Goal: Task Accomplishment & Management: Manage account settings

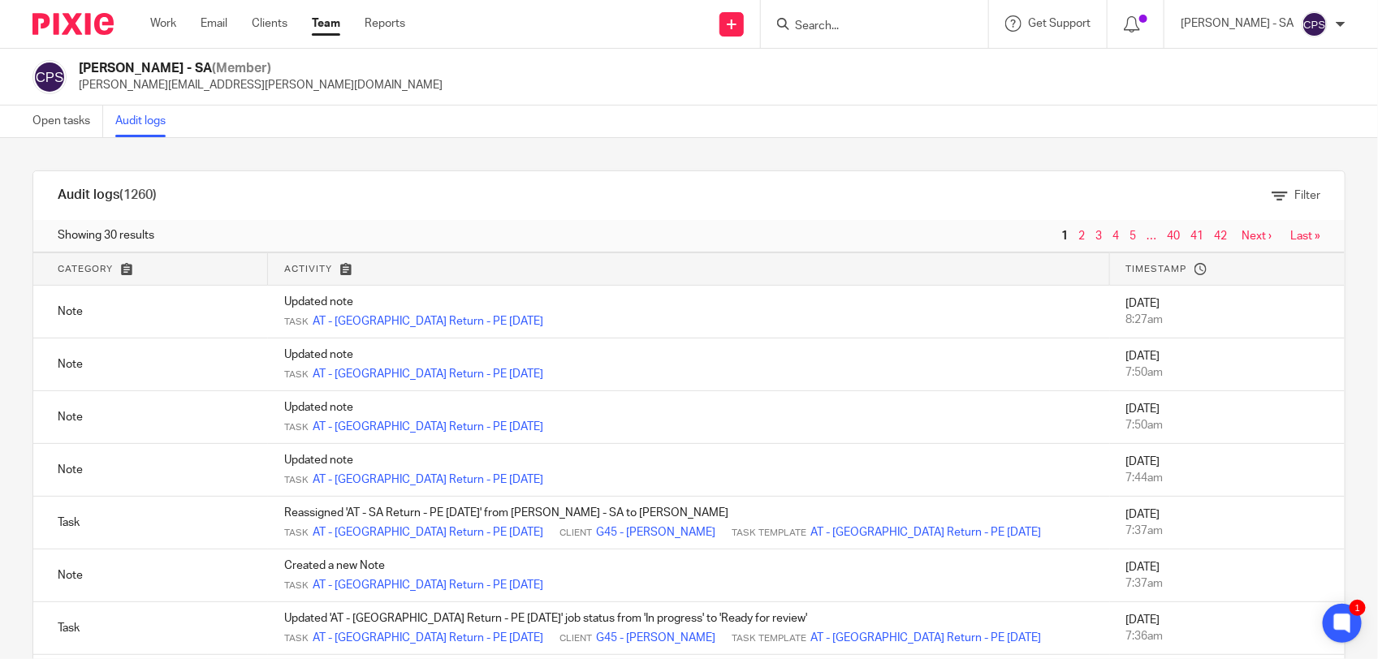
click at [835, 22] on input "Search" at bounding box center [866, 26] width 146 height 15
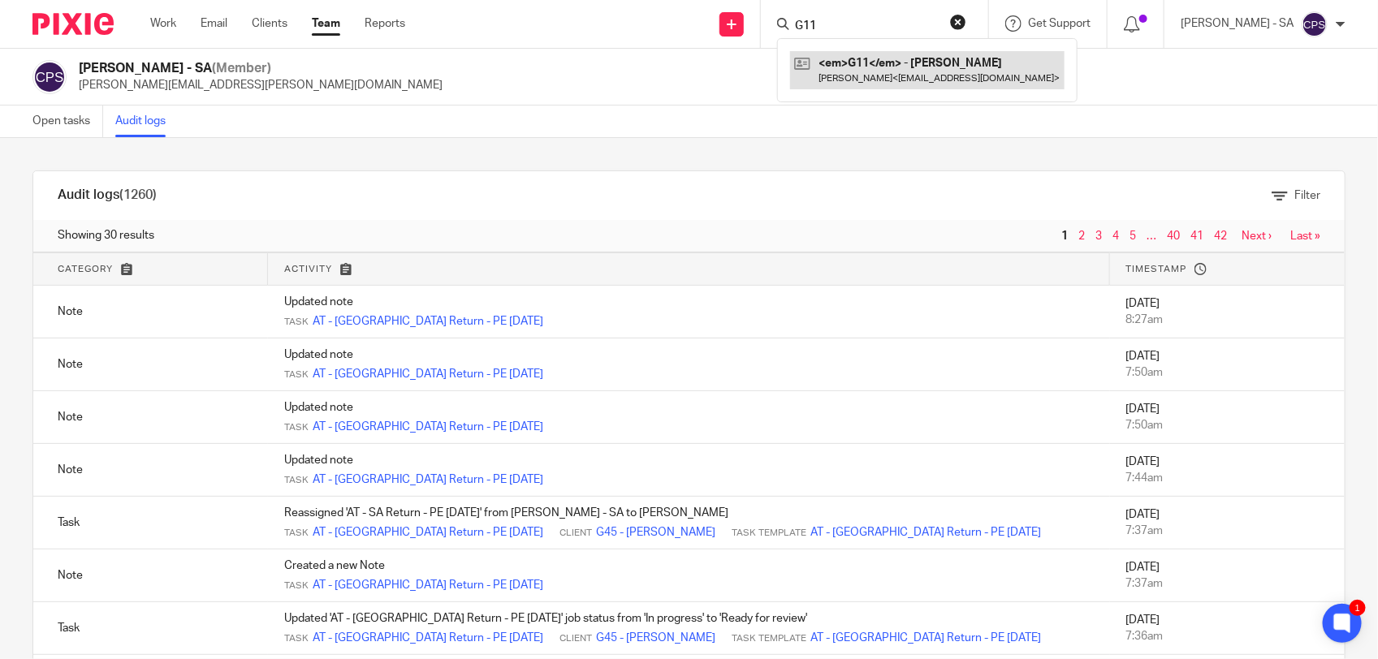
type input "G11"
click at [843, 59] on link at bounding box center [927, 69] width 275 height 37
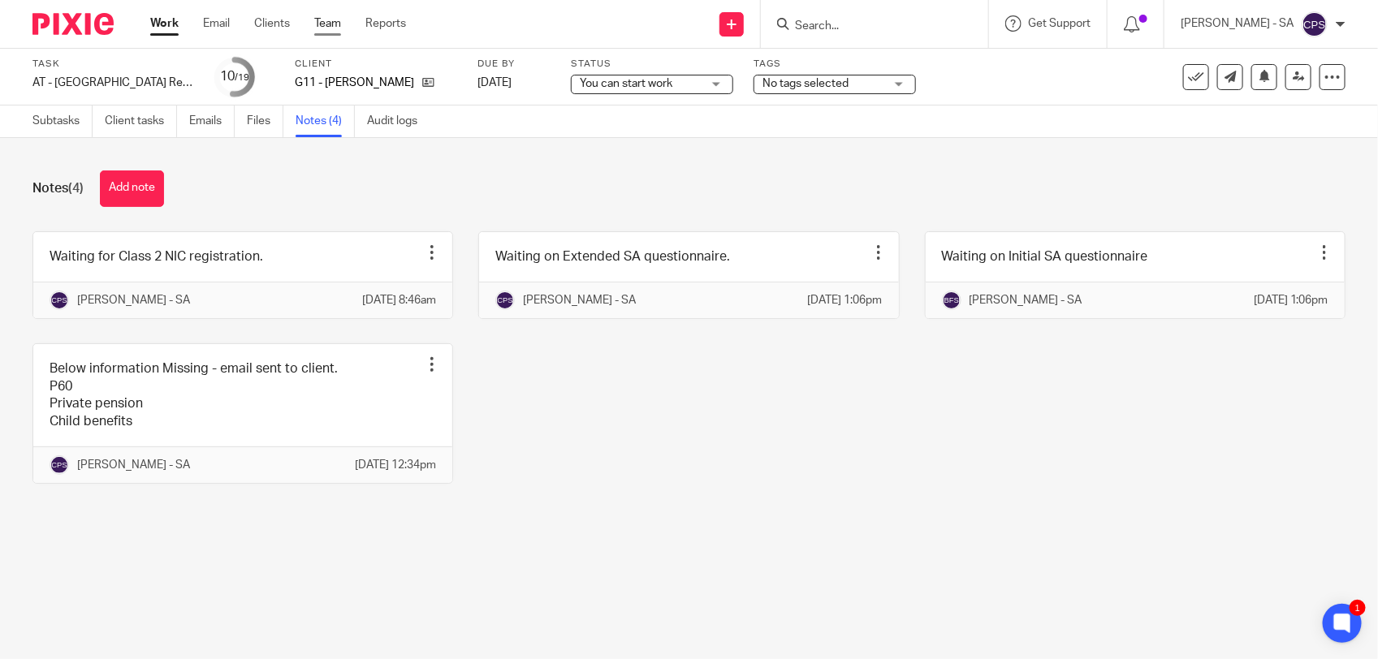
click at [325, 19] on link "Team" at bounding box center [327, 23] width 27 height 16
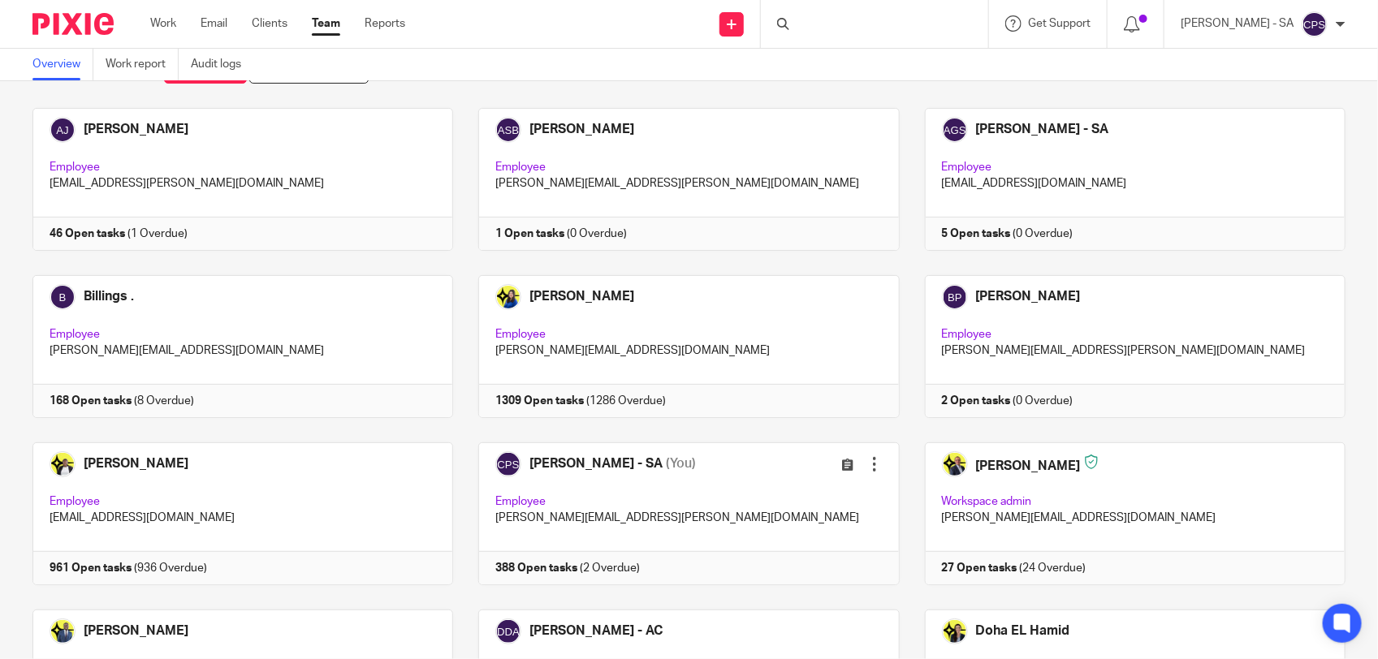
scroll to position [102, 0]
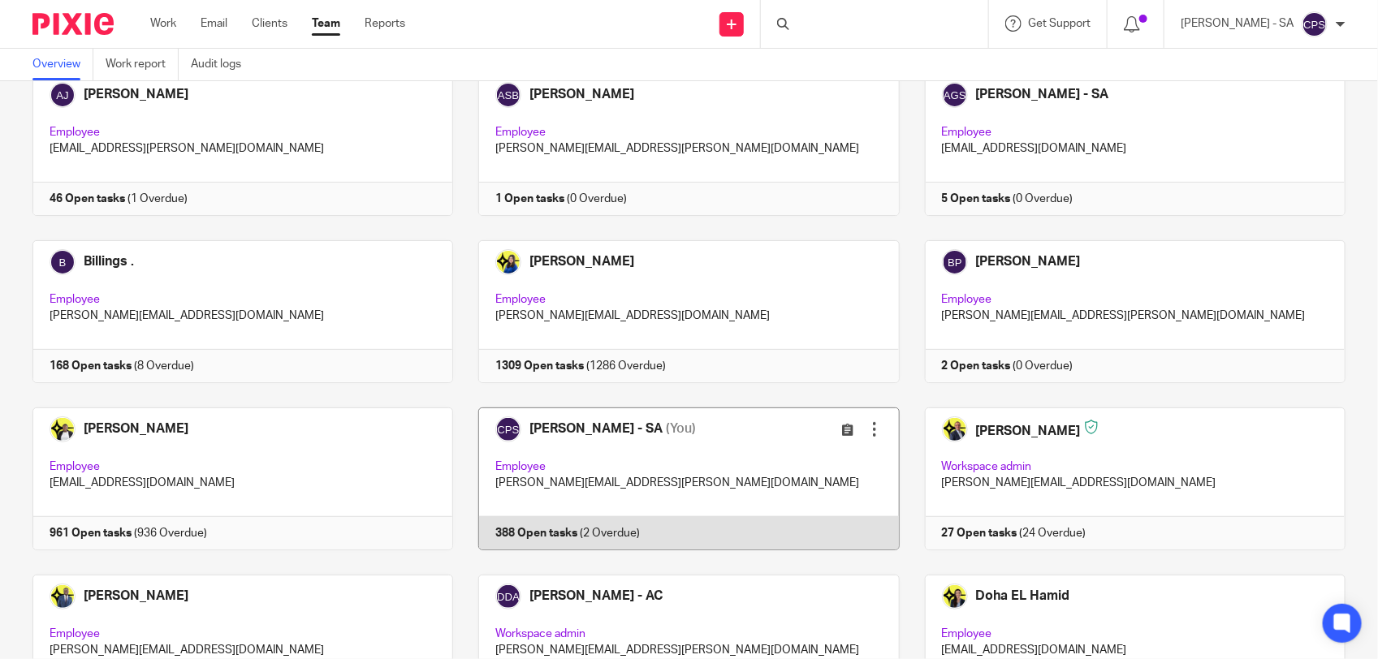
click at [732, 465] on link at bounding box center [676, 479] width 446 height 143
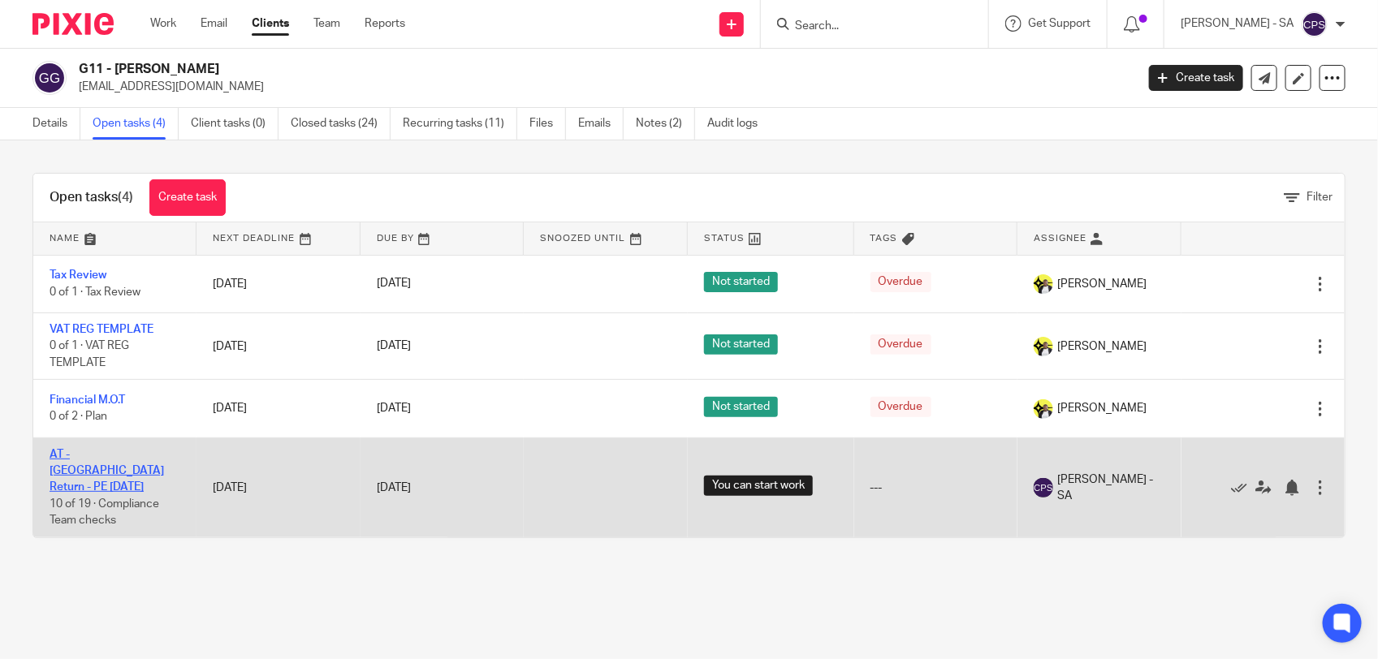
click at [78, 452] on link "AT - SA Return - PE 05-04-2025" at bounding box center [107, 471] width 115 height 45
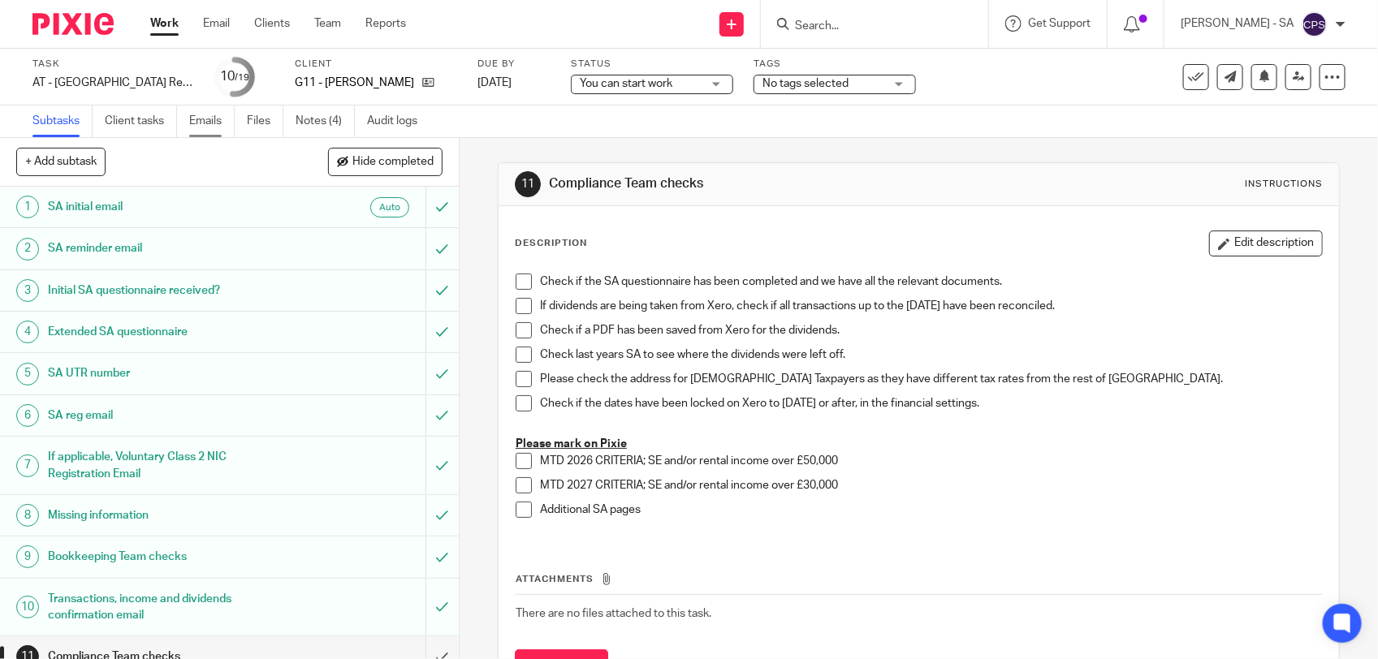
click at [195, 128] on link "Emails" at bounding box center [211, 122] width 45 height 32
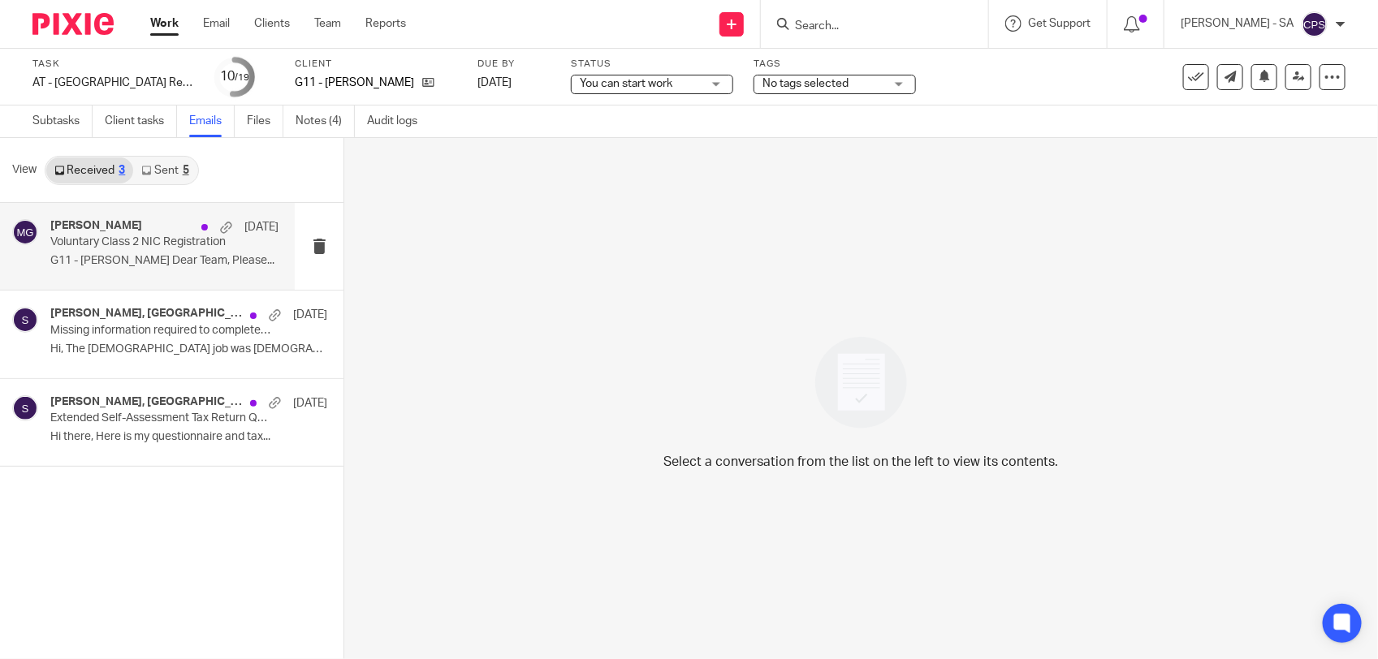
click at [158, 258] on p "G11 - LEWIS GOODY Dear Team, Please..." at bounding box center [164, 261] width 228 height 14
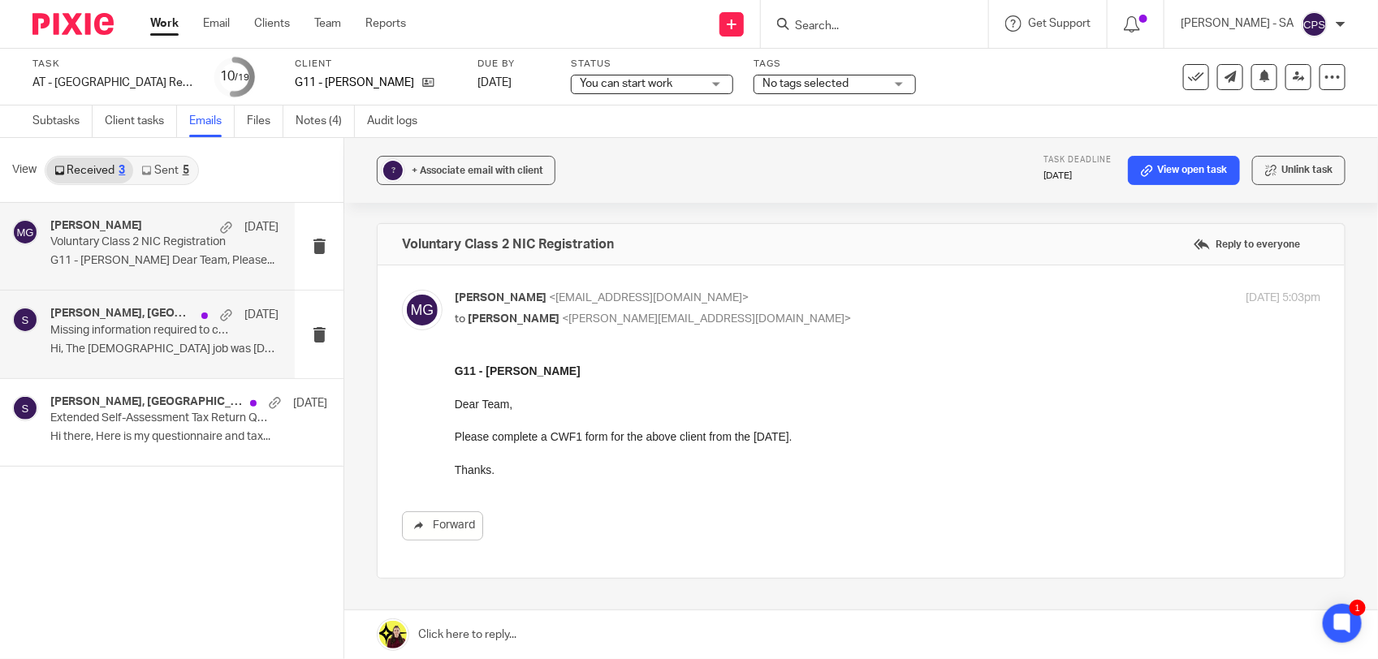
click at [183, 344] on p "Hi, The part time job was self employed so..." at bounding box center [164, 350] width 228 height 14
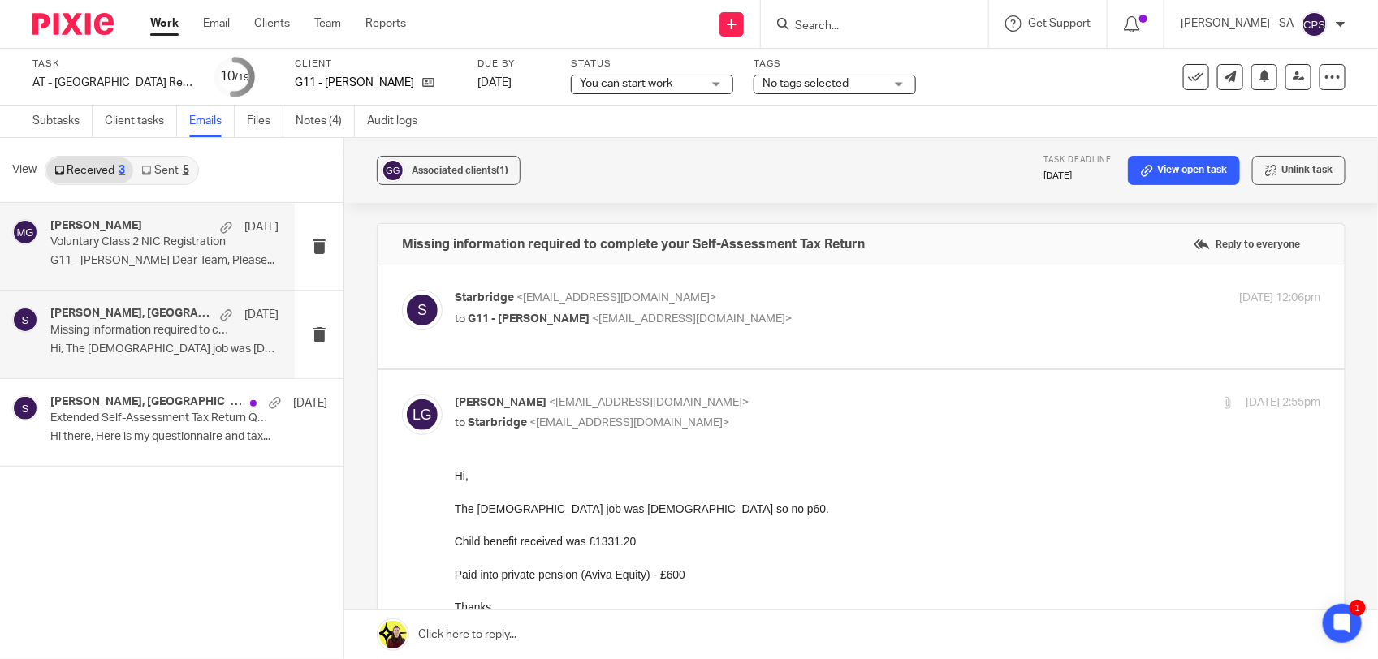
click at [168, 246] on p "Voluntary Class 2 NIC Registration" at bounding box center [141, 243] width 183 height 14
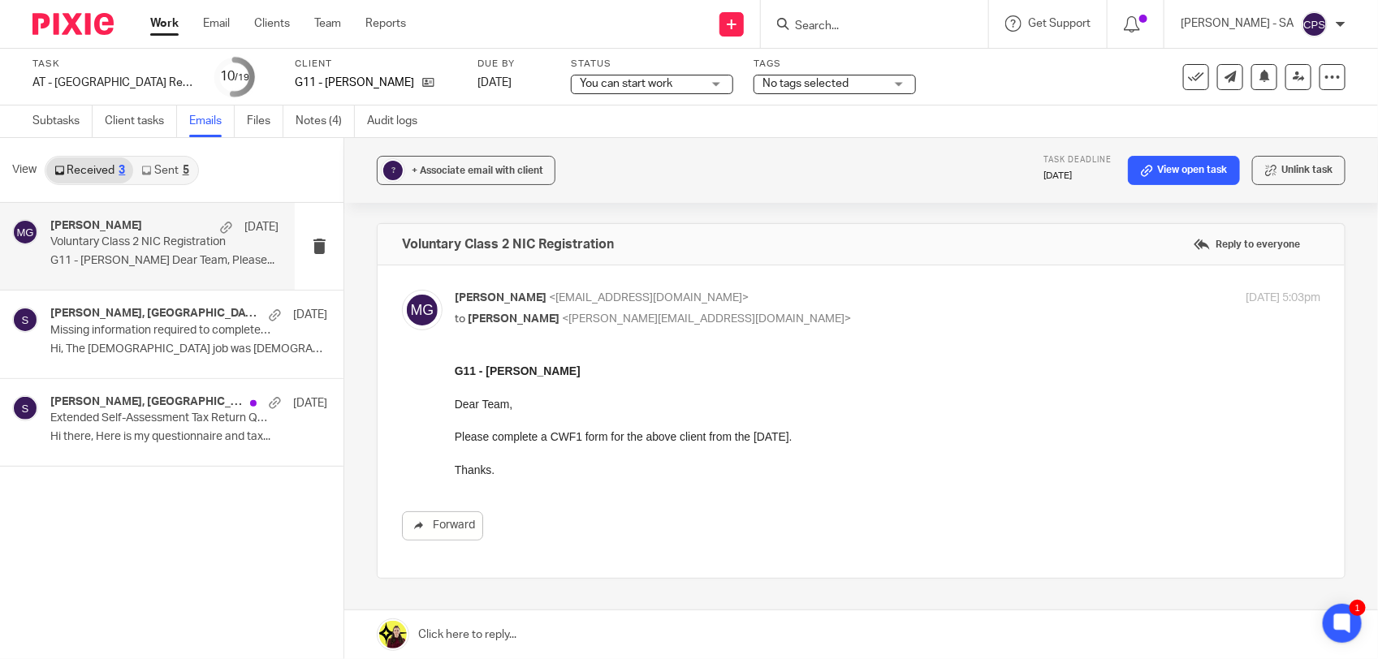
click at [841, 21] on input "Search" at bounding box center [866, 26] width 146 height 15
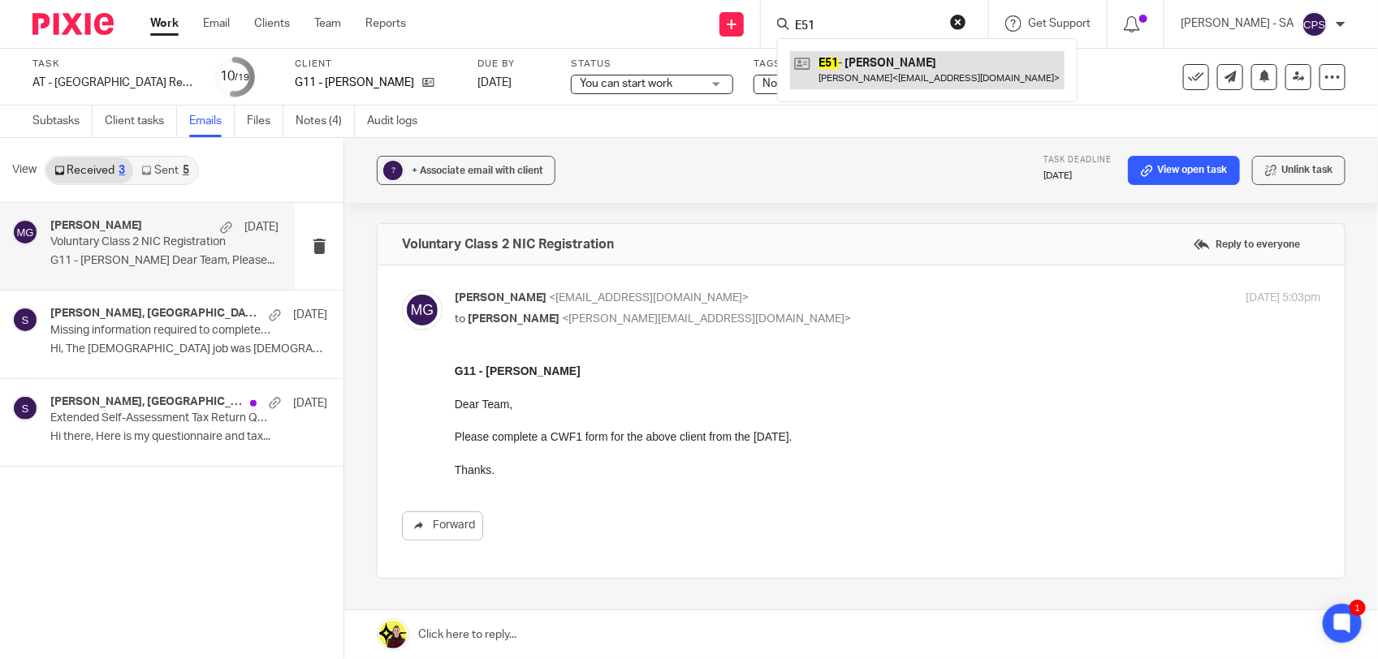
type input "E51"
click at [854, 73] on link at bounding box center [927, 69] width 275 height 37
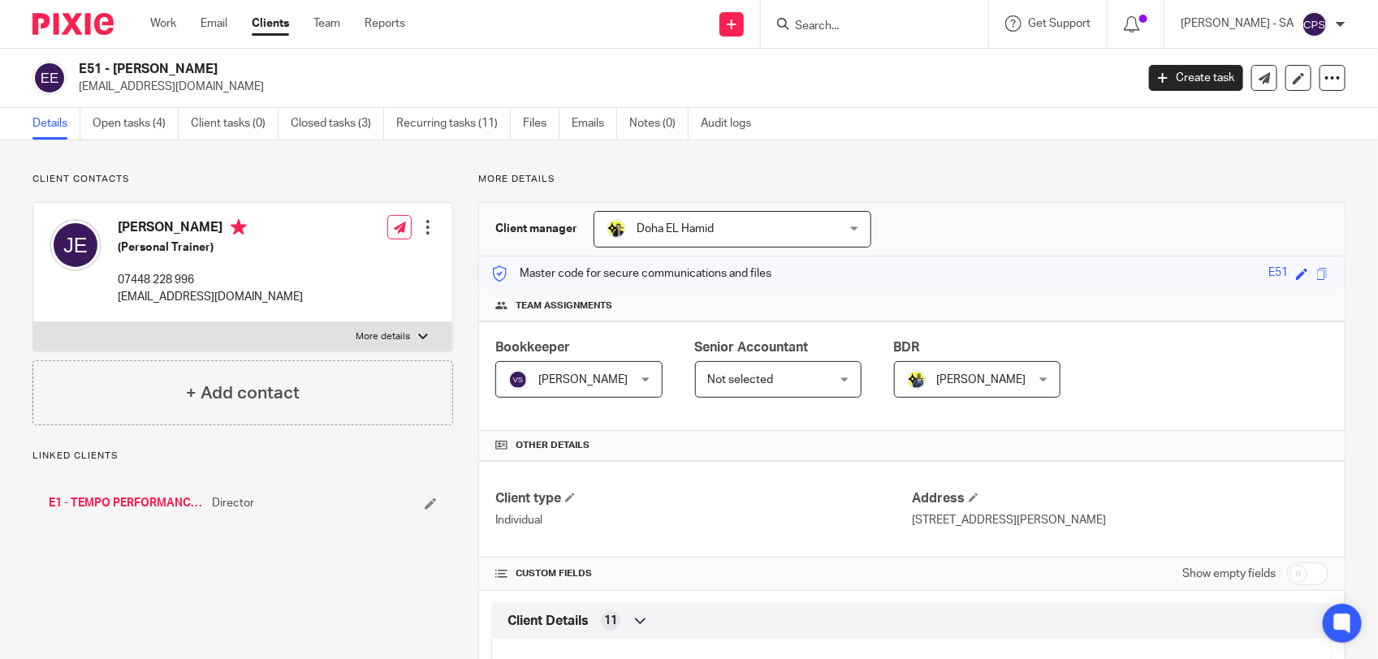
click at [114, 130] on link "Open tasks (4)" at bounding box center [136, 124] width 86 height 32
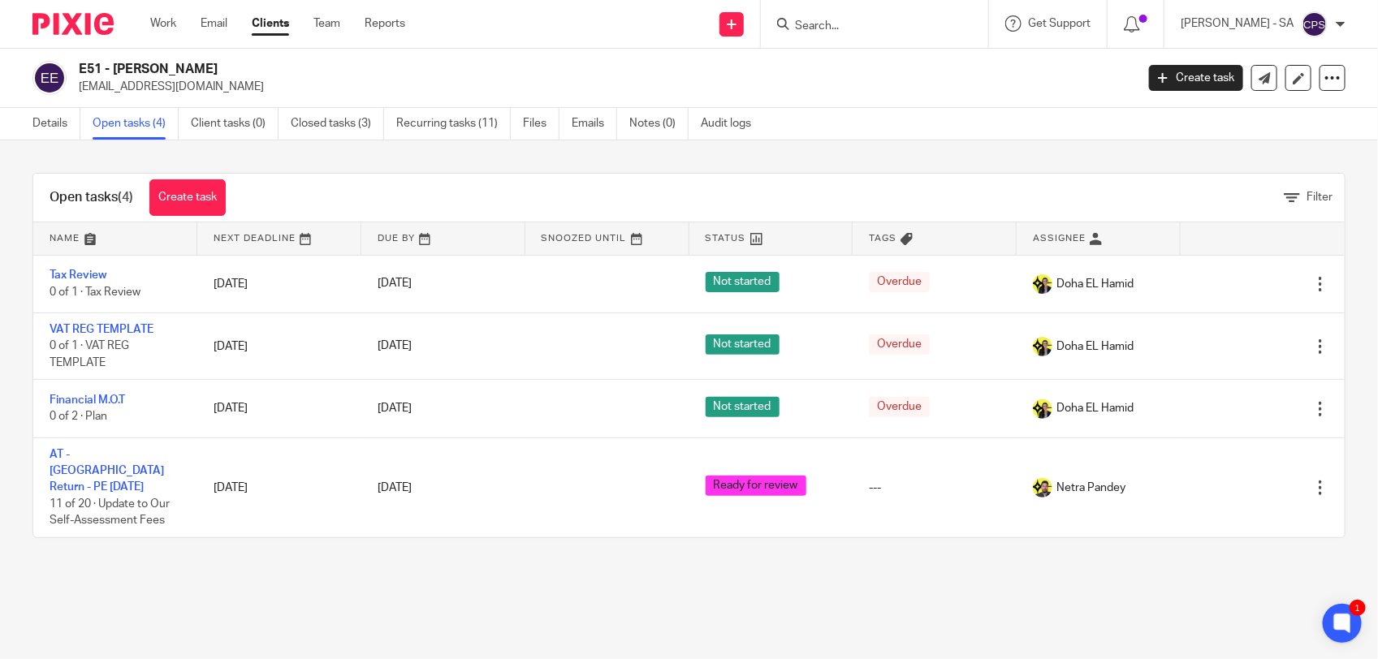
click at [837, 21] on input "Search" at bounding box center [866, 26] width 146 height 15
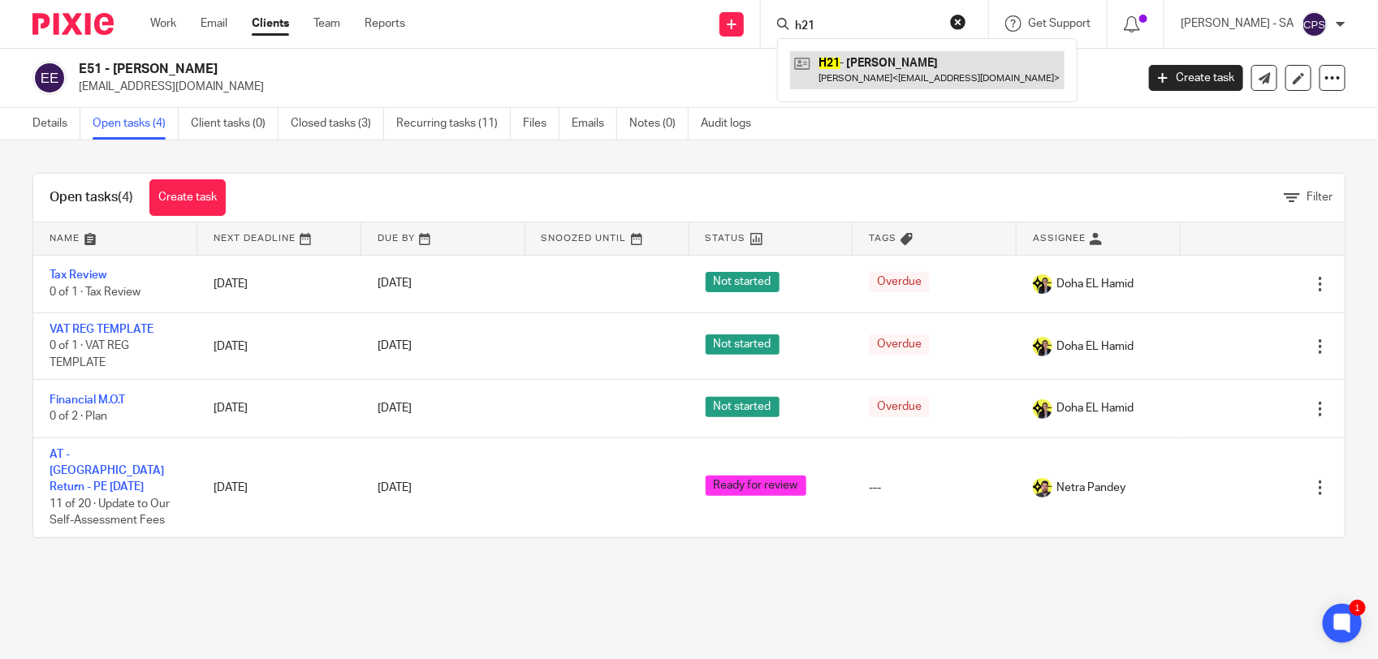
type input "h21"
click at [862, 77] on link at bounding box center [927, 69] width 275 height 37
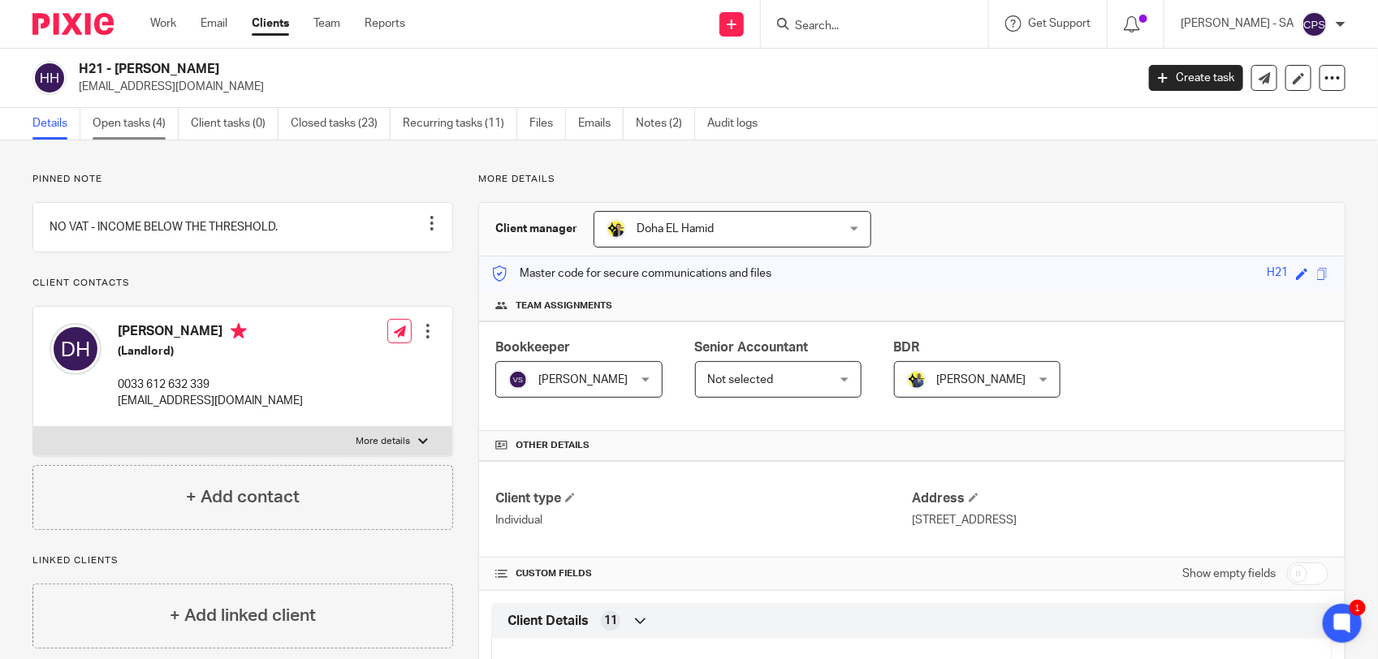
click at [132, 132] on link "Open tasks (4)" at bounding box center [136, 124] width 86 height 32
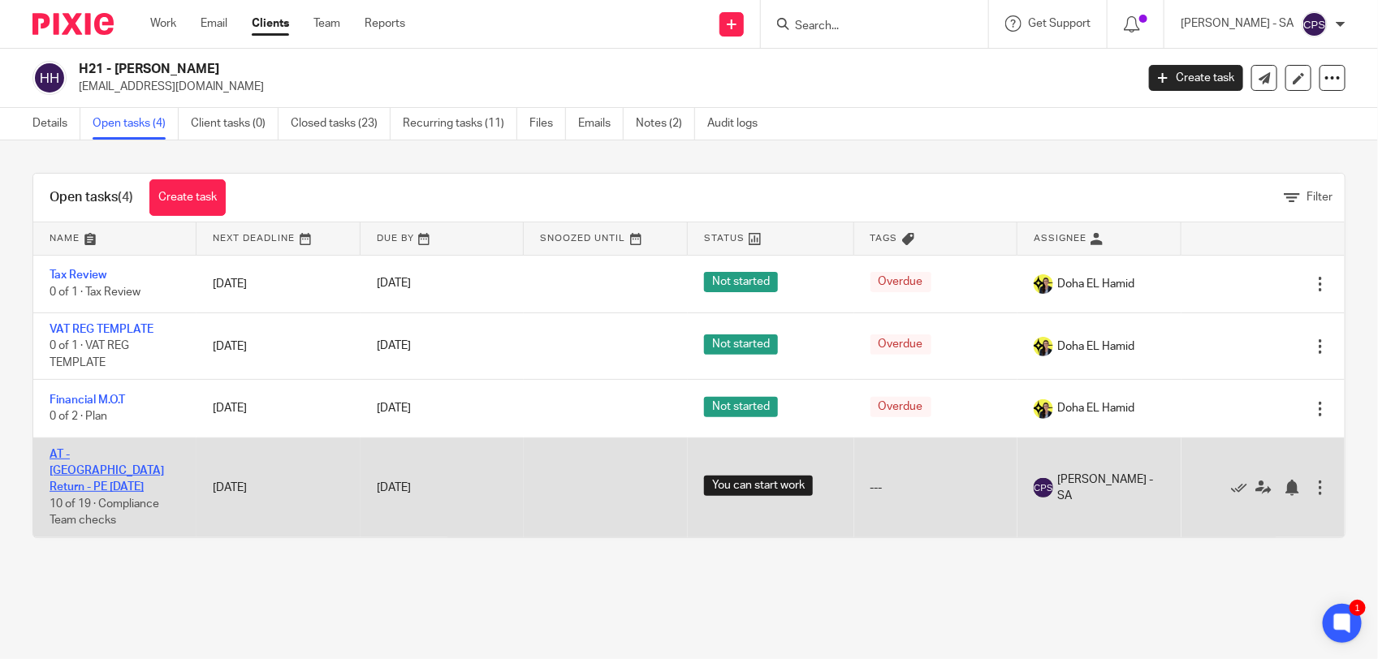
click at [91, 453] on link "AT - [GEOGRAPHIC_DATA] Return - PE [DATE]" at bounding box center [107, 471] width 115 height 45
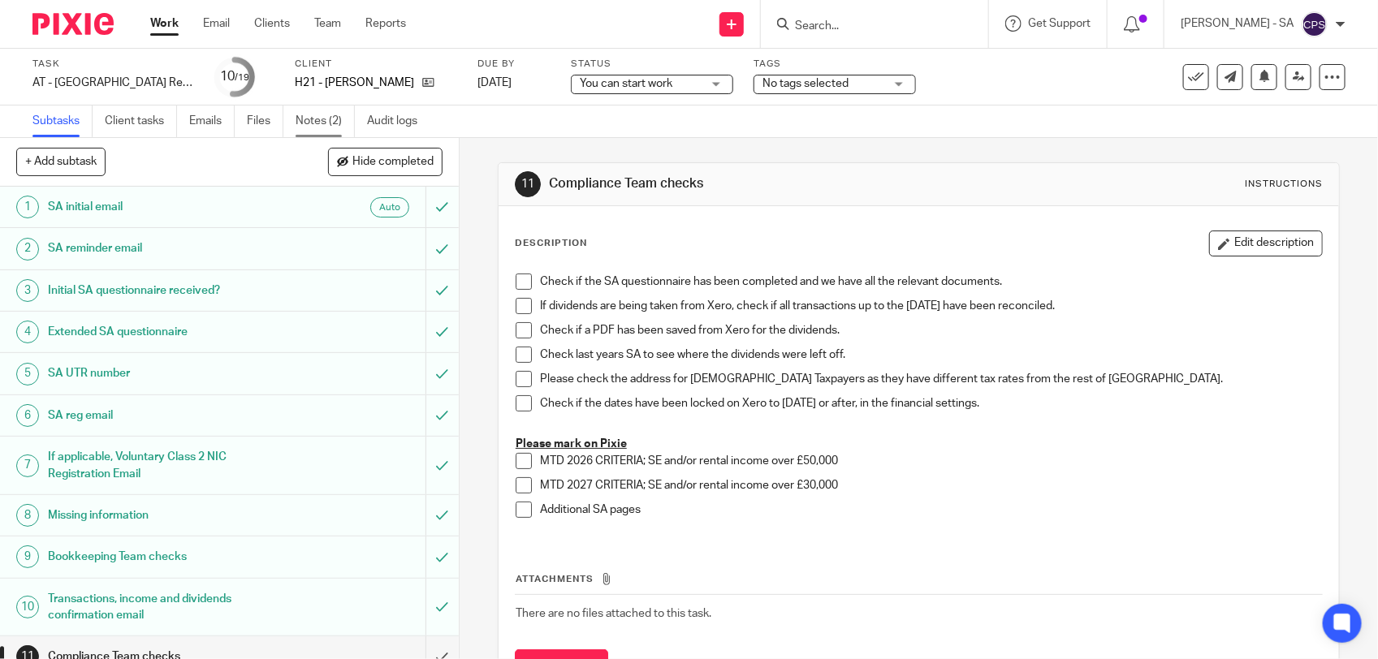
click at [315, 127] on link "Notes (2)" at bounding box center [325, 122] width 59 height 32
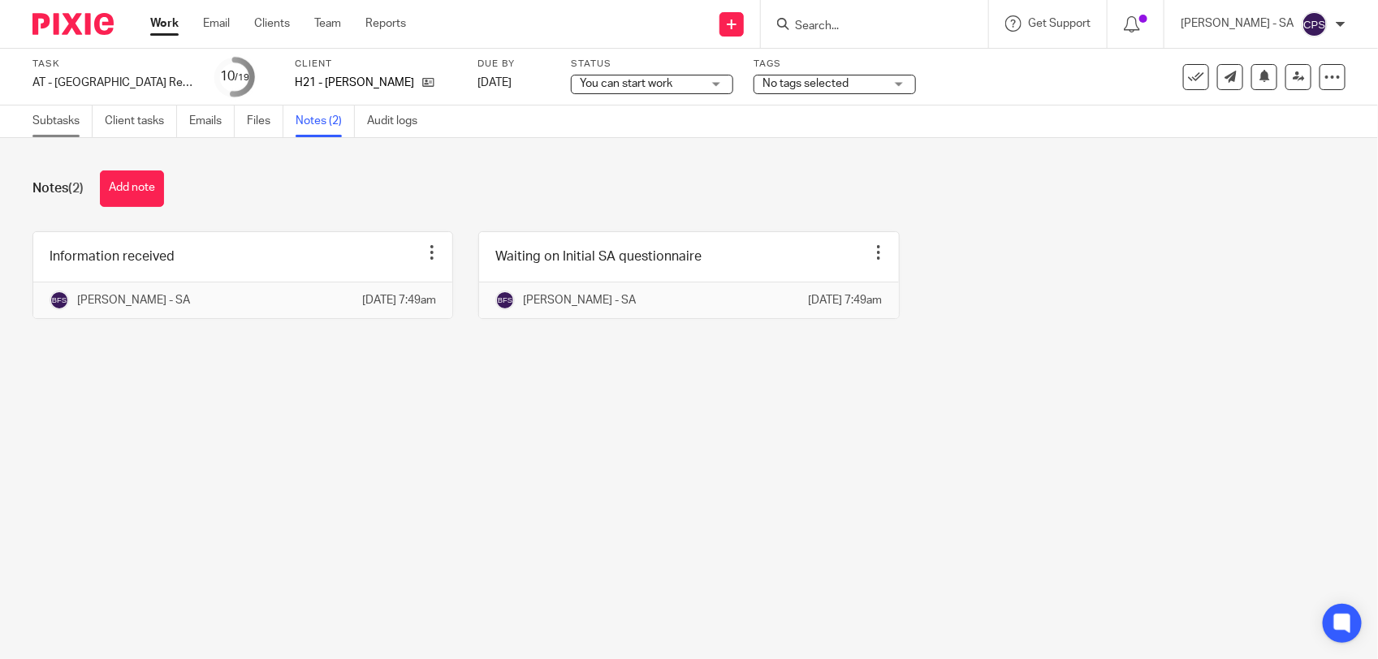
click at [54, 128] on link "Subtasks" at bounding box center [62, 122] width 60 height 32
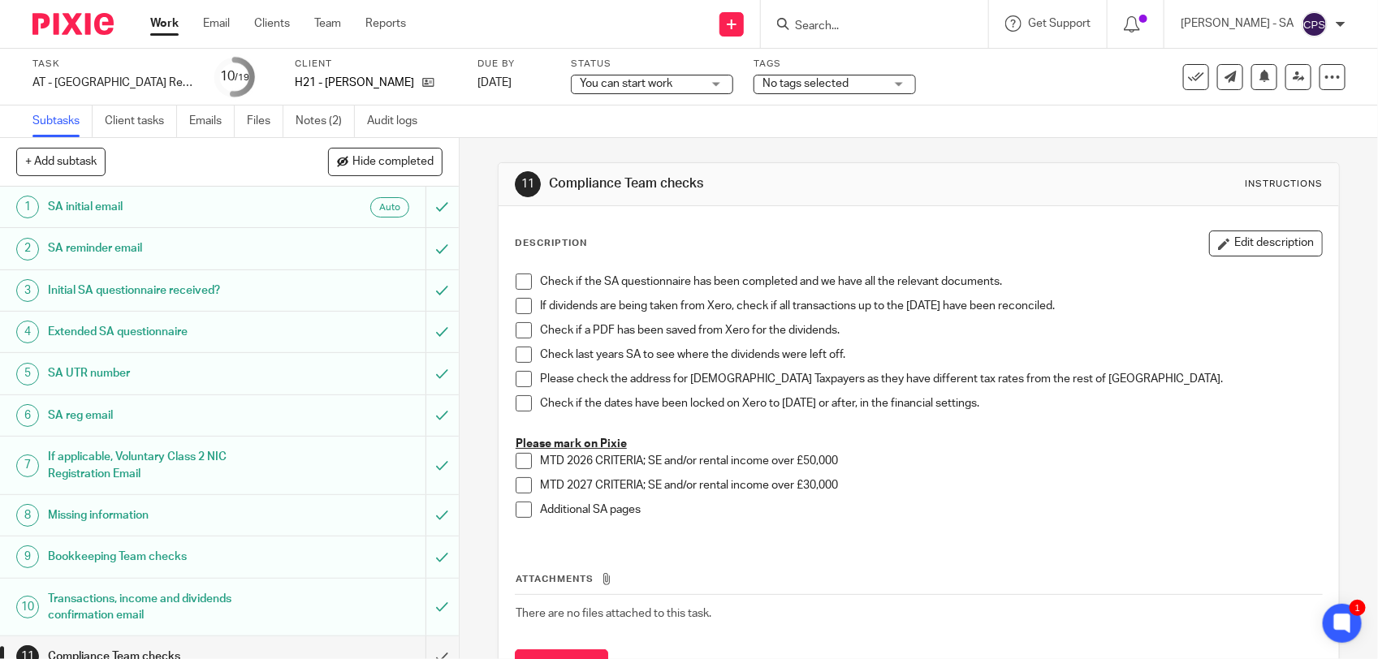
click at [829, 23] on input "Search" at bounding box center [866, 26] width 146 height 15
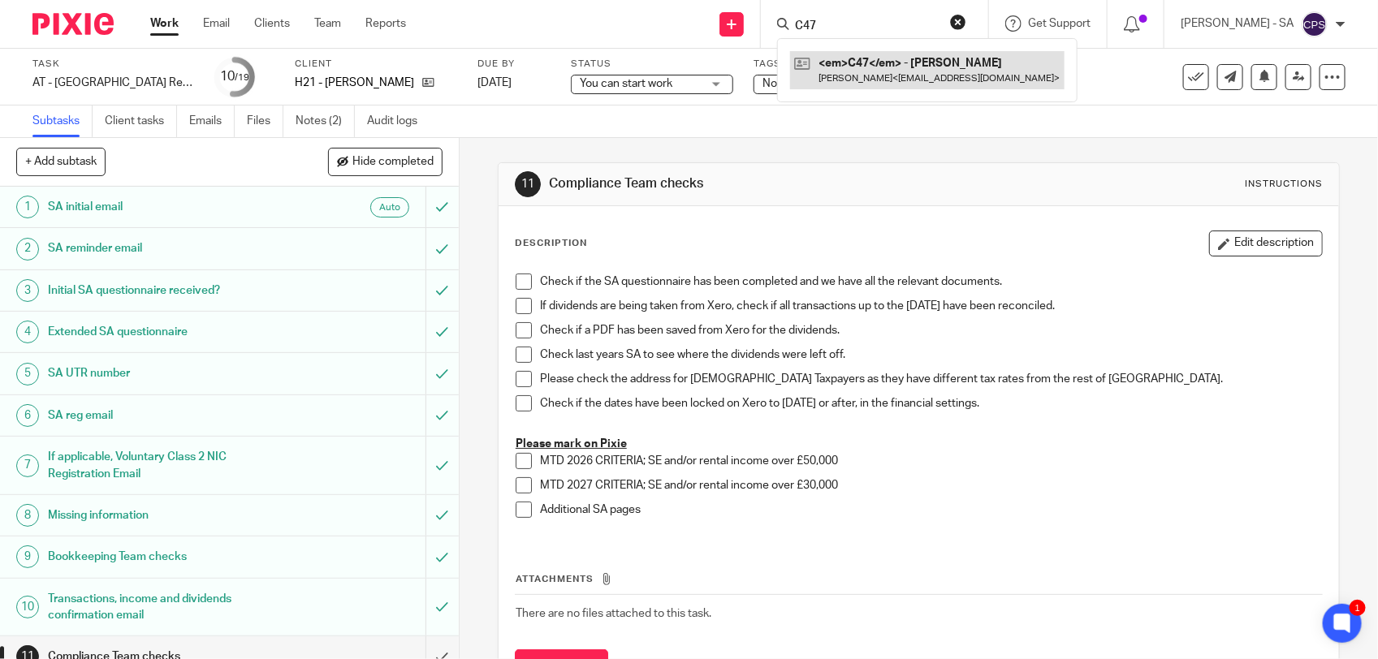
type input "C47"
click at [865, 74] on link at bounding box center [927, 69] width 275 height 37
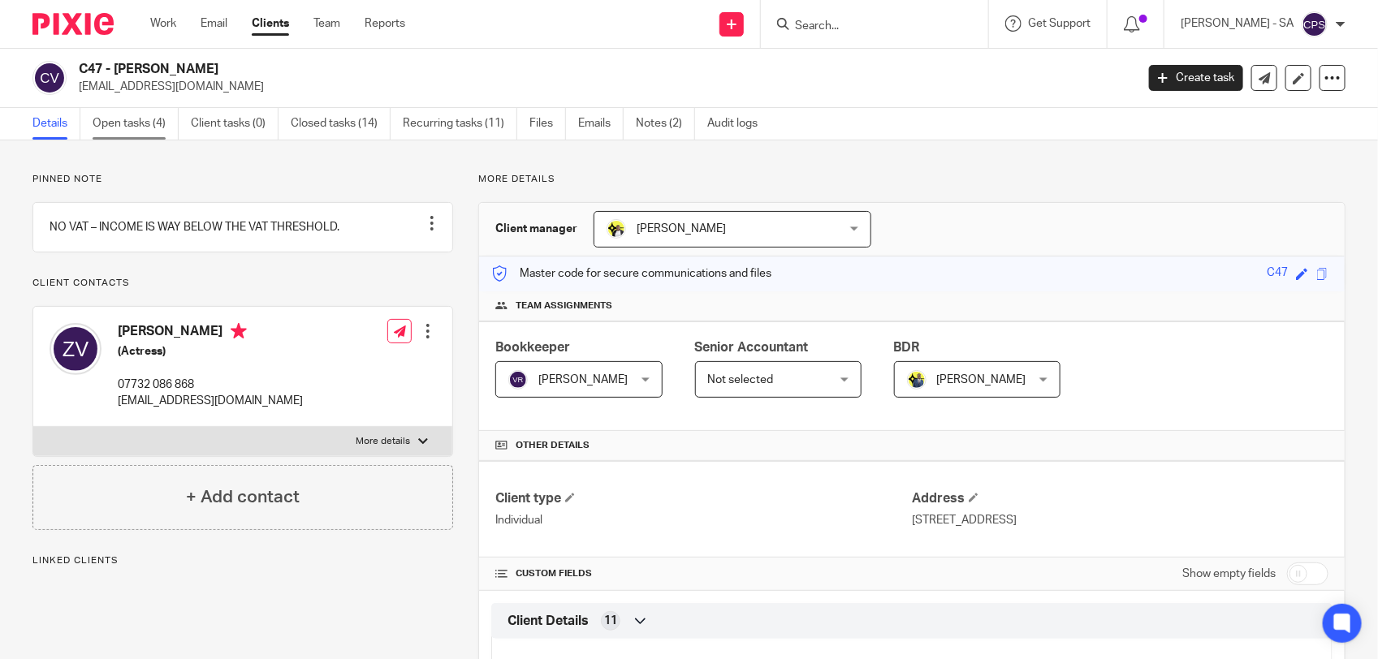
click at [135, 131] on link "Open tasks (4)" at bounding box center [136, 124] width 86 height 32
